Goal: Find specific page/section: Find specific page/section

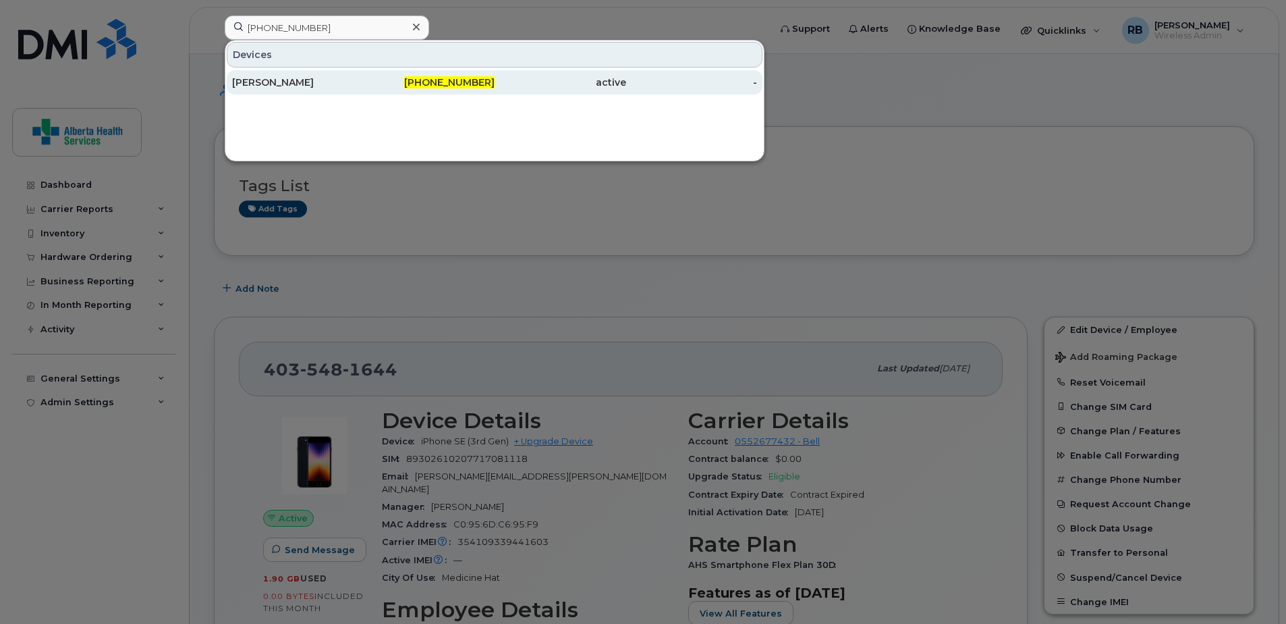
type input "403-304-6753"
click at [369, 92] on div "403-304-6753" at bounding box center [430, 82] width 132 height 24
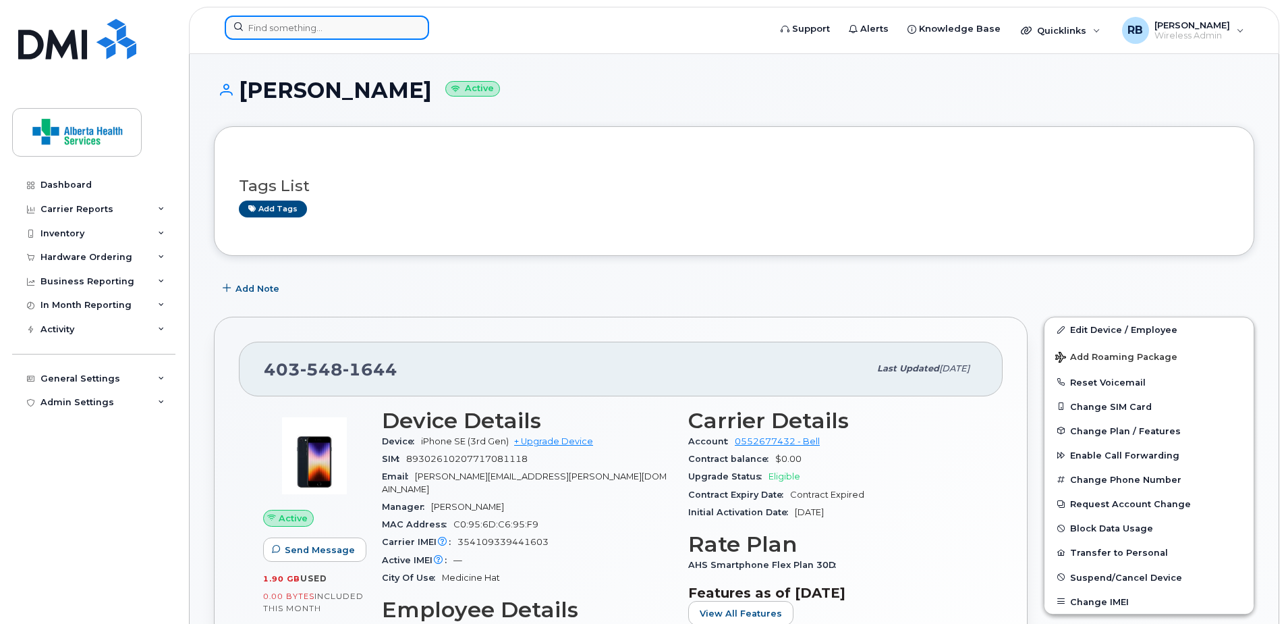
click at [396, 21] on input at bounding box center [327, 28] width 205 height 24
paste input "7802199422"
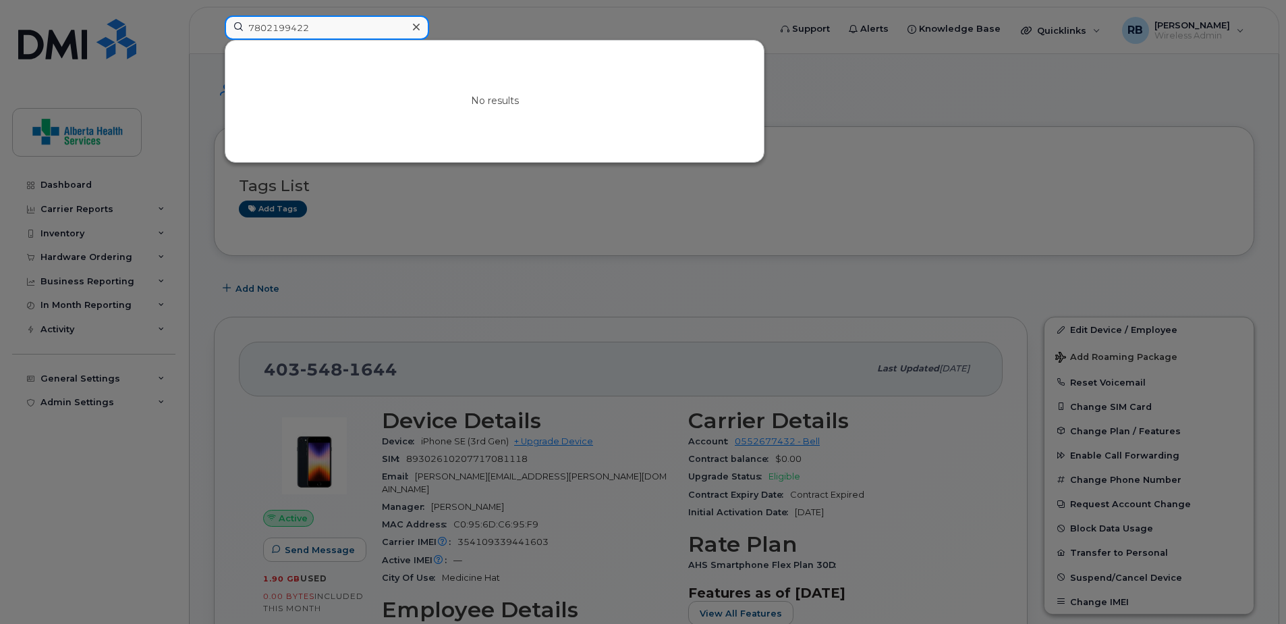
type input "7802199422"
